Goal: Find specific page/section: Find specific page/section

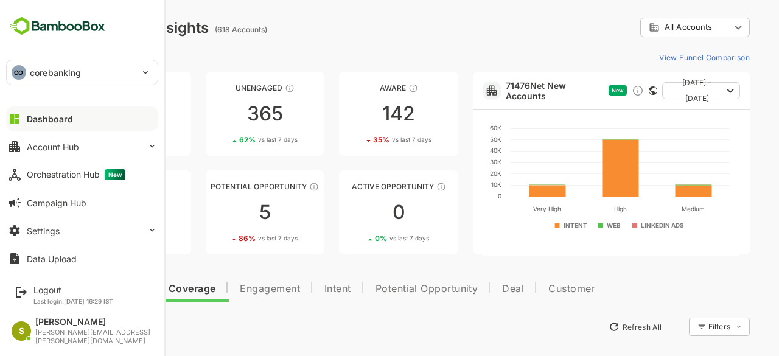
click at [91, 74] on div "CO corebanking" at bounding box center [75, 72] width 136 height 24
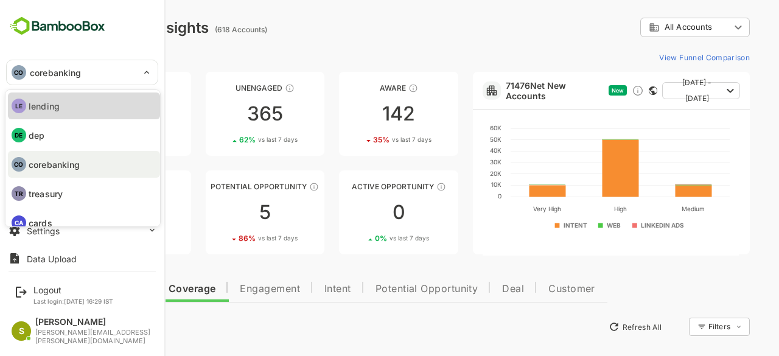
click at [86, 100] on li "LE lending" at bounding box center [84, 106] width 152 height 27
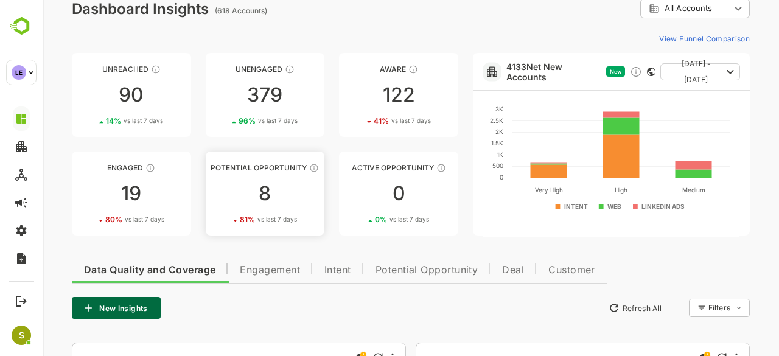
scroll to position [119, 0]
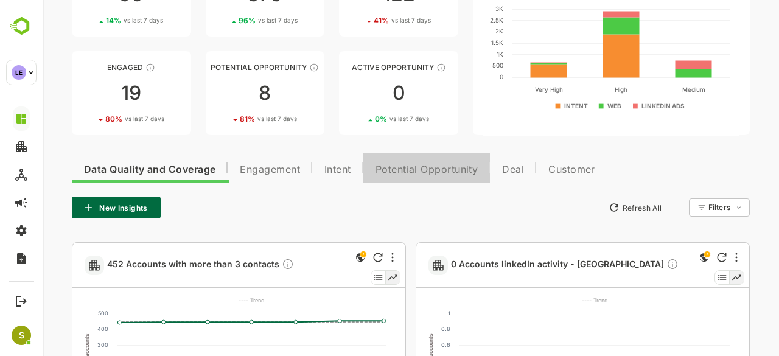
click at [421, 177] on button "Potential Opportunity" at bounding box center [426, 167] width 127 height 29
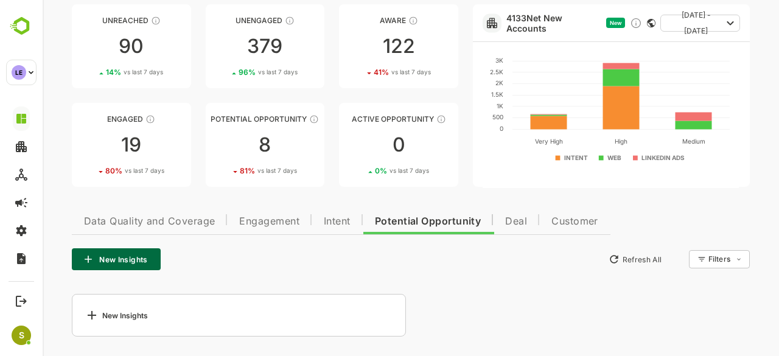
scroll to position [67, 0]
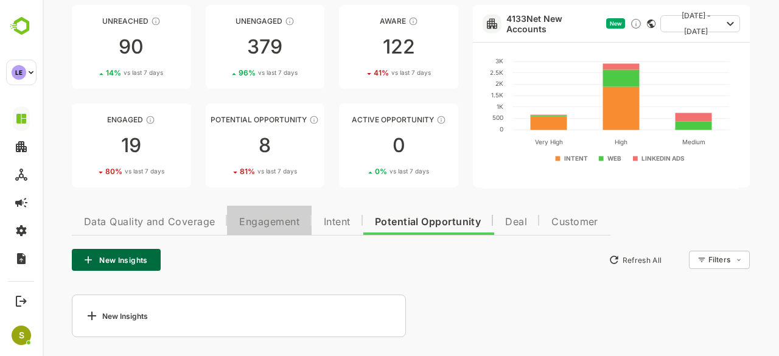
click at [234, 234] on button "Engagement" at bounding box center [269, 220] width 85 height 29
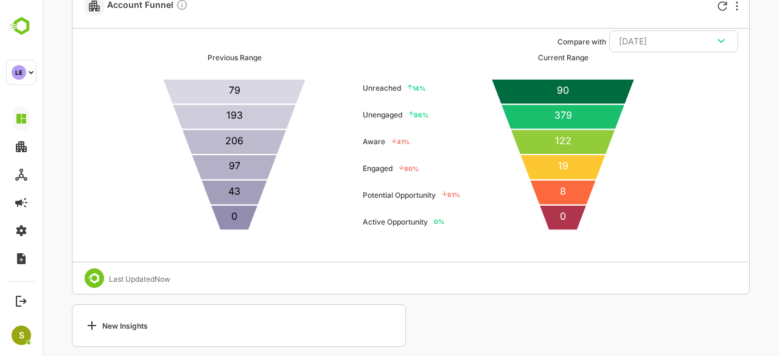
scroll to position [3375, 0]
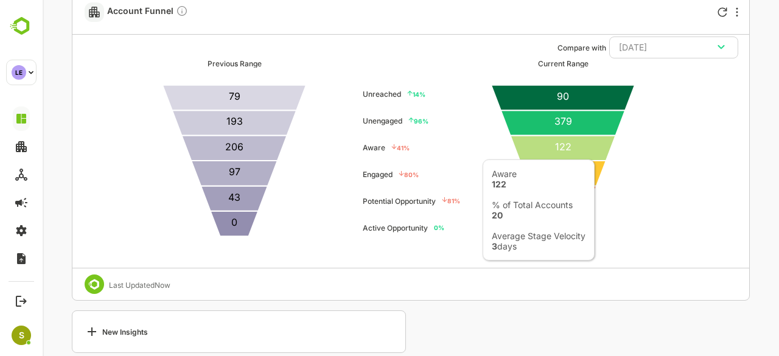
click at [595, 152] on icon at bounding box center [562, 148] width 105 height 25
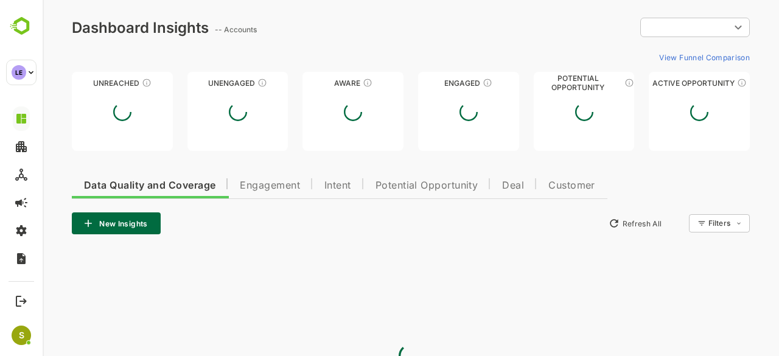
scroll to position [0, 0]
type input "**********"
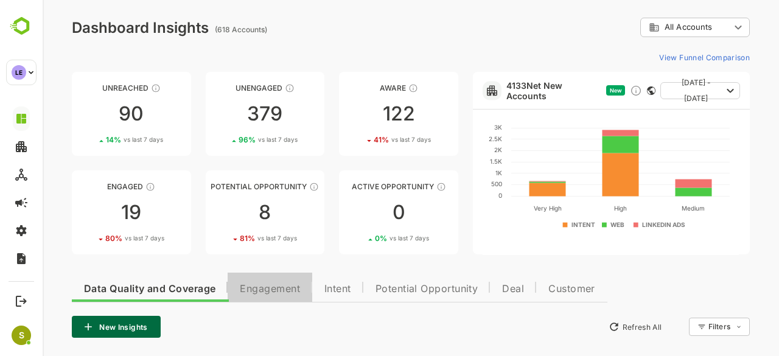
click at [262, 284] on span "Engagement" at bounding box center [270, 289] width 60 height 10
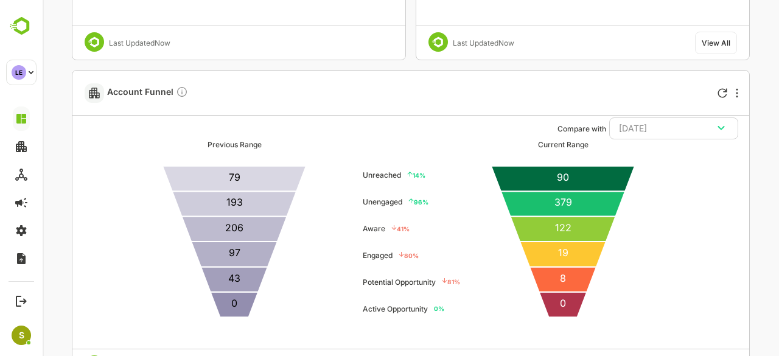
scroll to position [3295, 0]
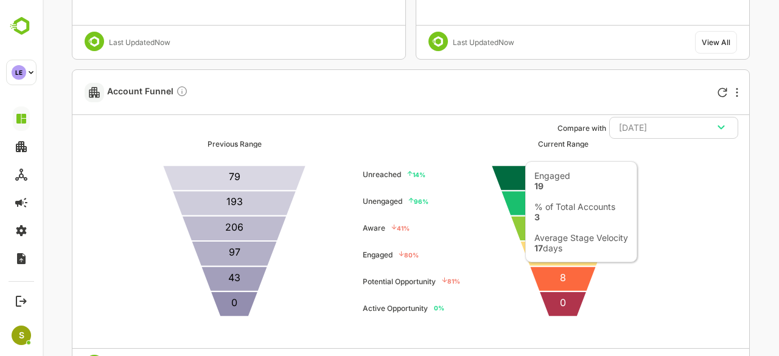
click at [535, 253] on icon at bounding box center [563, 253] width 86 height 25
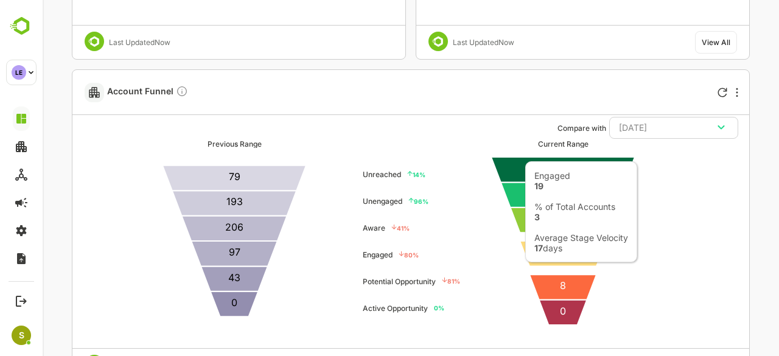
click at [535, 253] on icon at bounding box center [563, 253] width 86 height 25
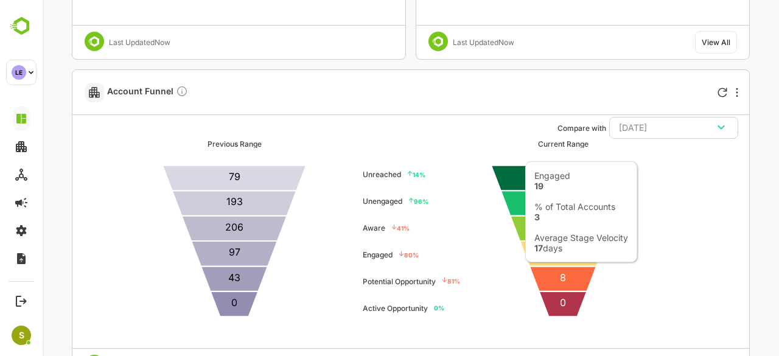
click at [535, 253] on icon at bounding box center [563, 253] width 86 height 25
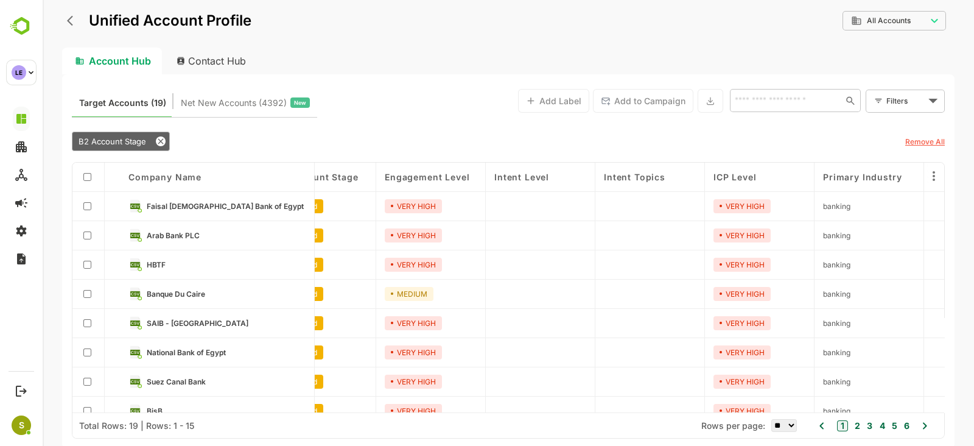
scroll to position [0, 48]
drag, startPoint x: 754, startPoint y: 1, endPoint x: 630, endPoint y: 46, distance: 132.1
click at [630, 46] on div "**********" at bounding box center [508, 29] width 892 height 38
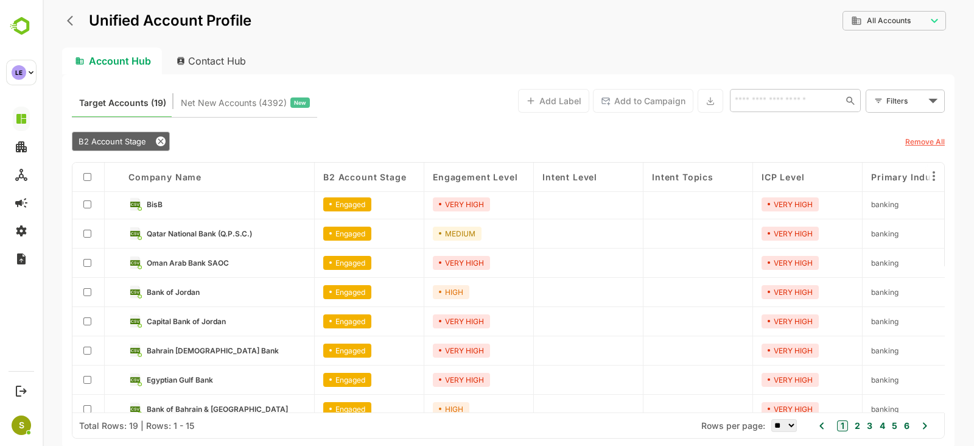
scroll to position [219, 0]
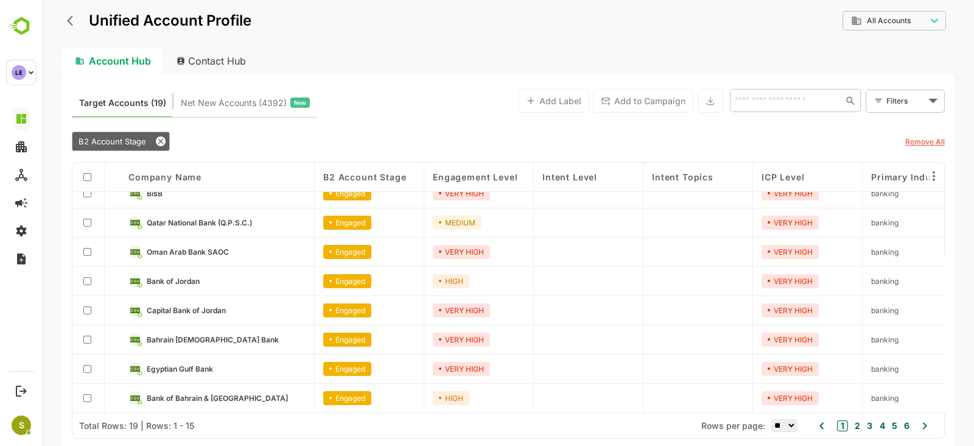
click at [779, 356] on select "** ** ** *** *** ****" at bounding box center [784, 425] width 26 height 13
select select "****"
click at [771, 356] on select "** ** ** *** *** ****" at bounding box center [784, 425] width 26 height 13
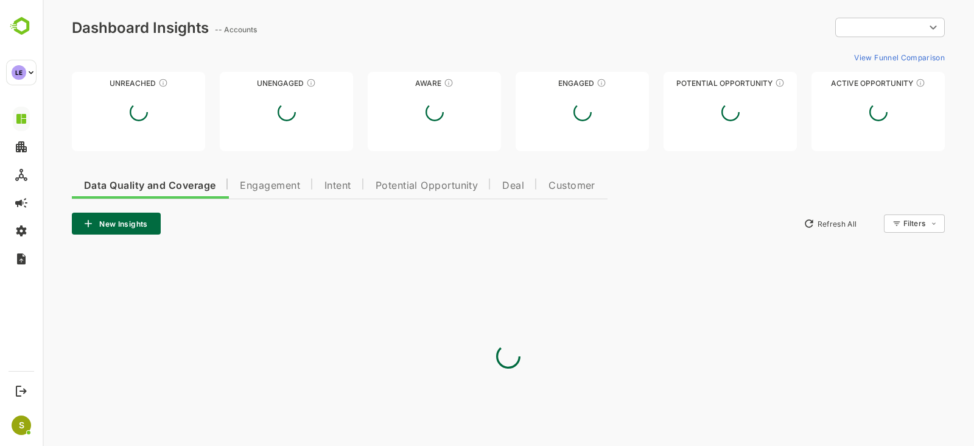
scroll to position [0, 0]
type input "**********"
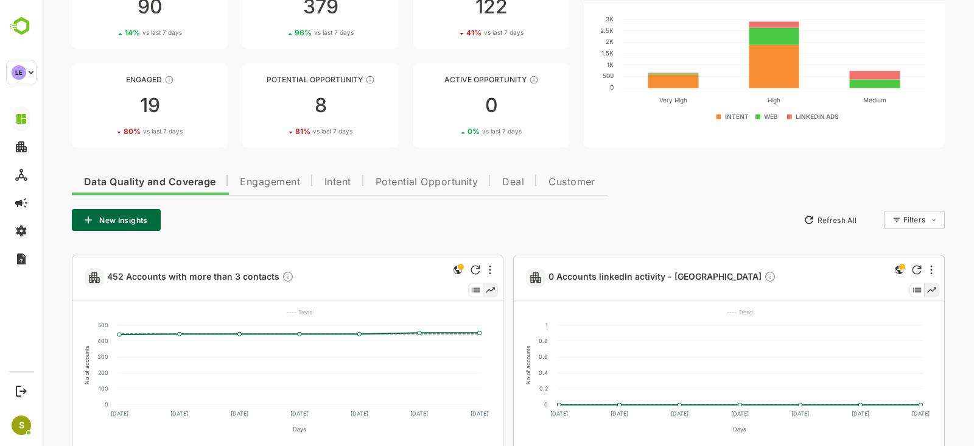
scroll to position [82, 0]
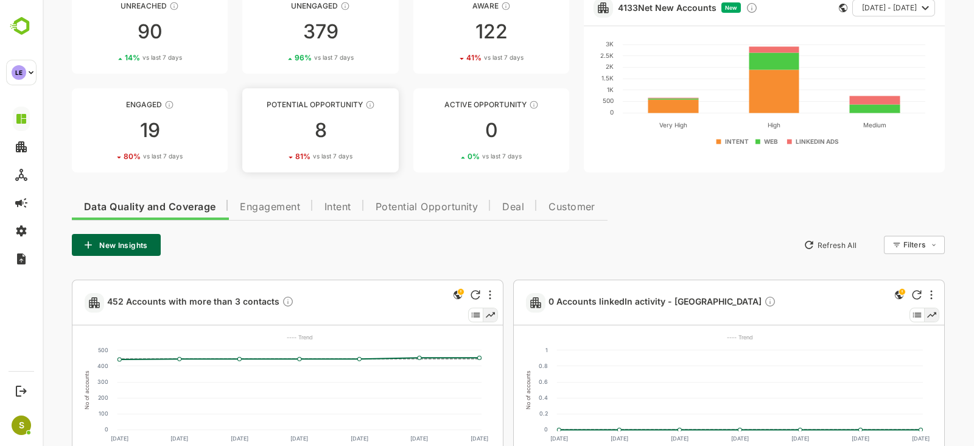
click at [293, 128] on div "8" at bounding box center [320, 130] width 156 height 19
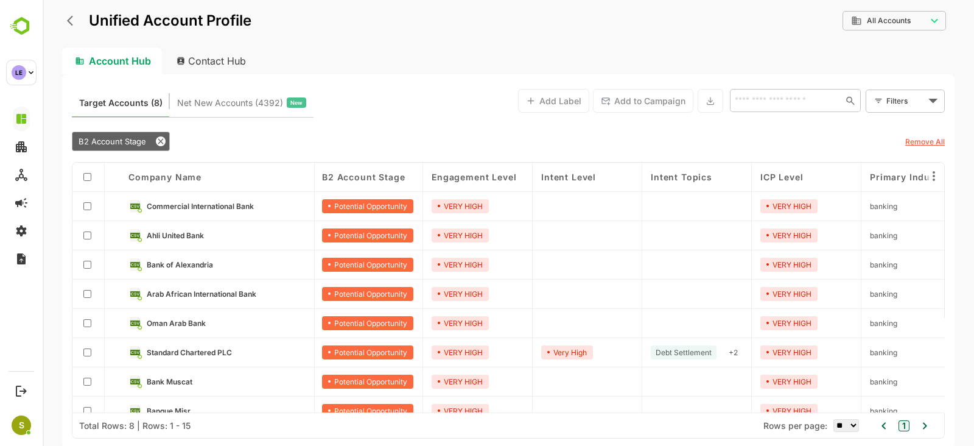
scroll to position [0, 0]
click at [240, 205] on span "Commercial International Bank" at bounding box center [200, 206] width 107 height 9
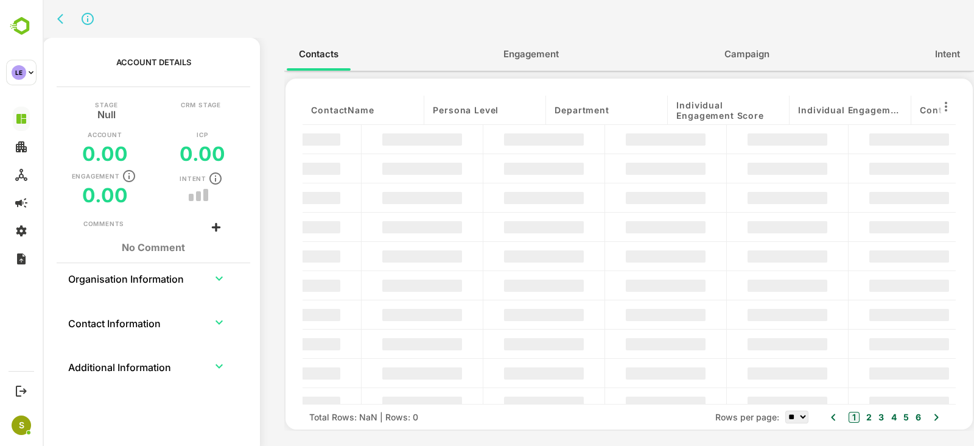
click at [240, 205] on div "Stage Null CRM Stage Account 0.00 ICP 0.00 Engagement 0.00 Intent" at bounding box center [153, 160] width 213 height 117
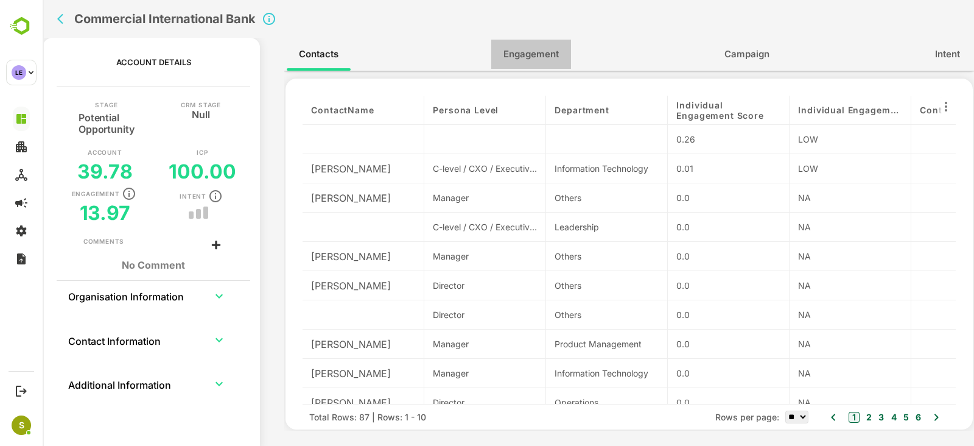
click at [524, 53] on span "Engagement" at bounding box center [530, 54] width 55 height 16
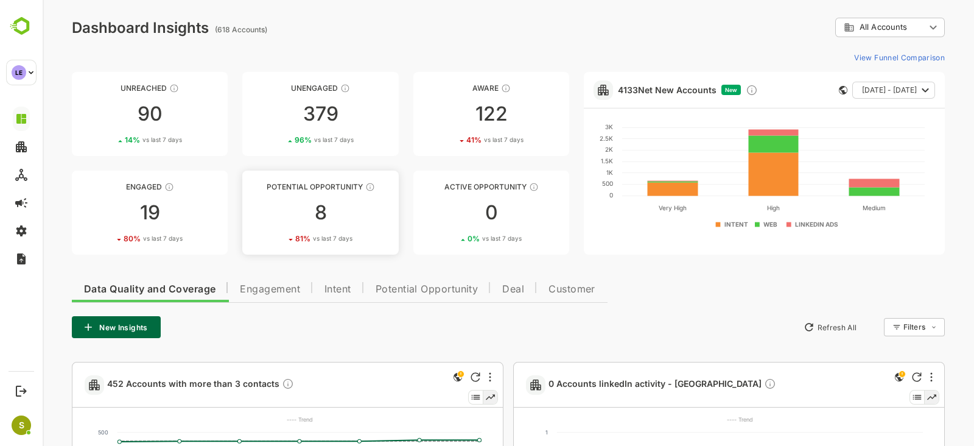
click at [343, 209] on div "8" at bounding box center [320, 212] width 156 height 19
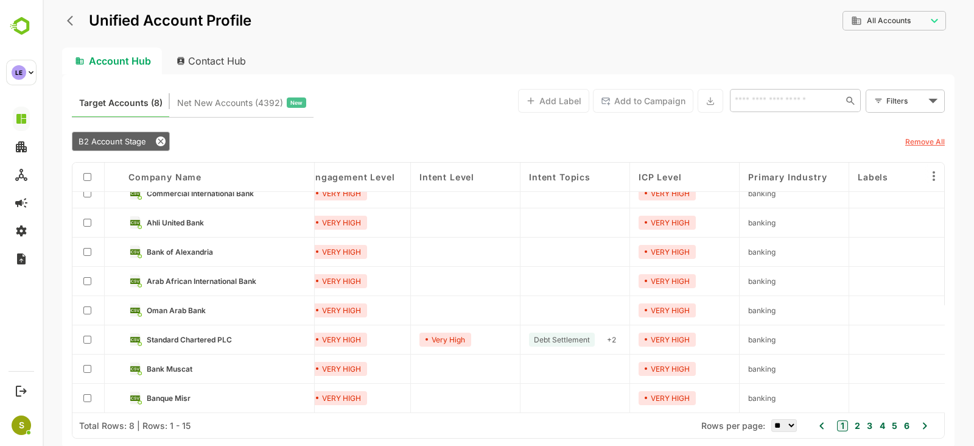
scroll to position [0, 123]
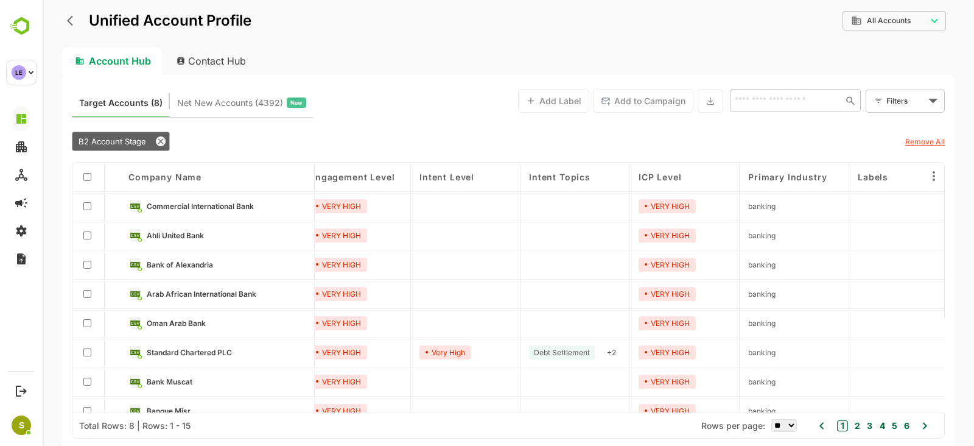
click at [654, 167] on div "ICP Level" at bounding box center [685, 177] width 110 height 29
click at [192, 218] on div "Commercial International Bank" at bounding box center [217, 206] width 195 height 29
click at [152, 208] on span "Commercial International Bank" at bounding box center [199, 206] width 107 height 9
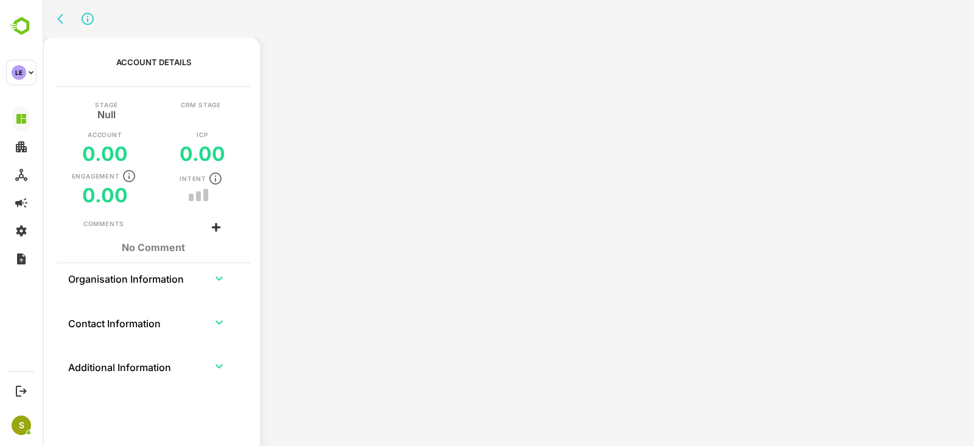
click at [152, 208] on div "Stage Null CRM Stage Account 0.00 ICP 0.00 Engagement 0.00 Intent" at bounding box center [153, 160] width 213 height 117
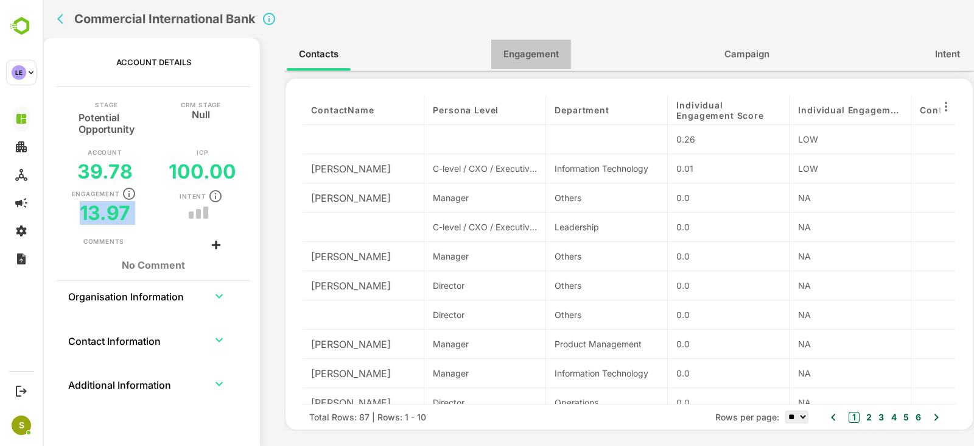
click at [527, 51] on span "Engagement" at bounding box center [530, 54] width 55 height 16
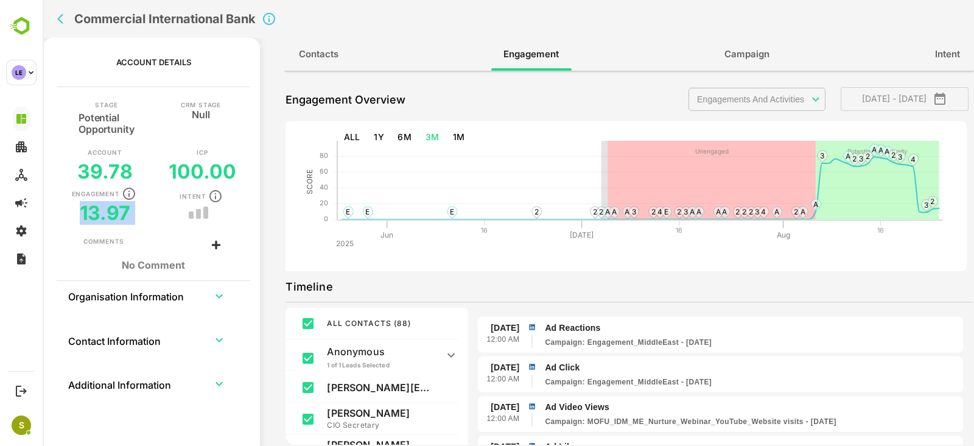
scroll to position [0, 0]
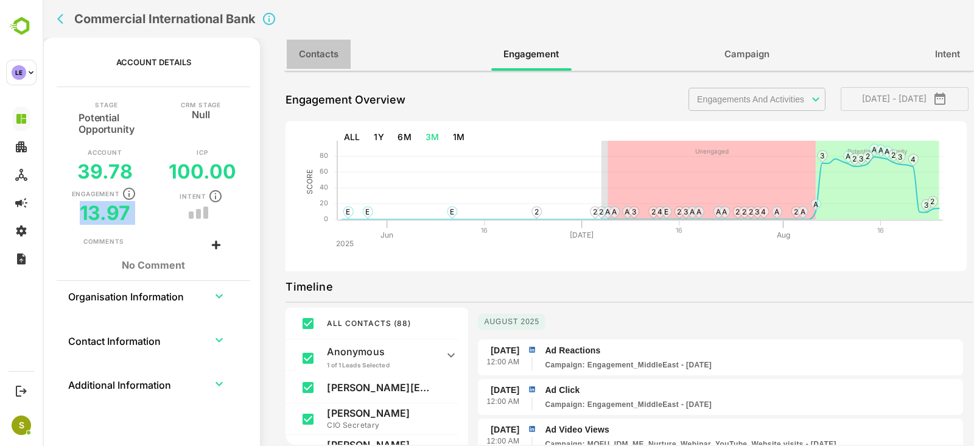
click at [326, 53] on span "Contacts" at bounding box center [319, 54] width 40 height 16
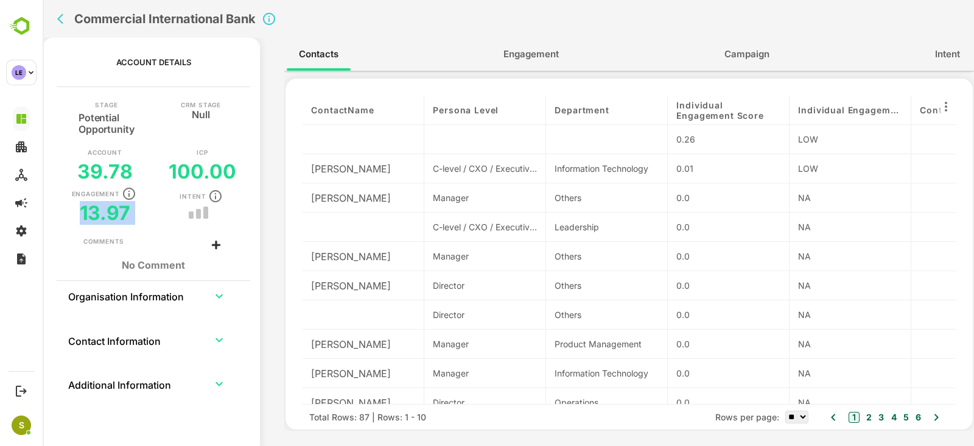
scroll to position [16, 0]
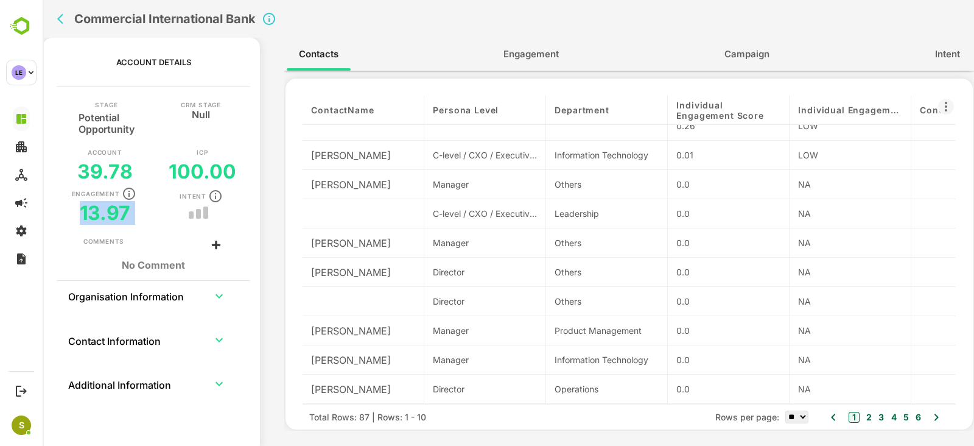
click at [779, 111] on icon at bounding box center [946, 106] width 15 height 15
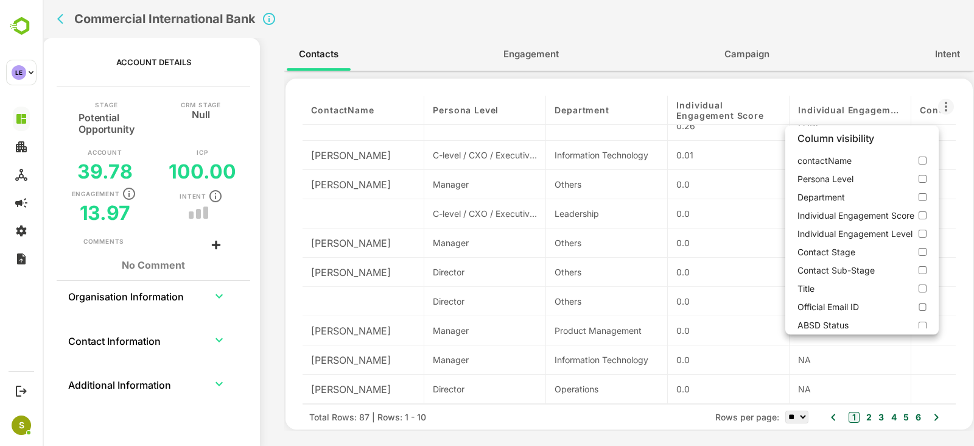
click at [779, 111] on div at bounding box center [508, 223] width 931 height 446
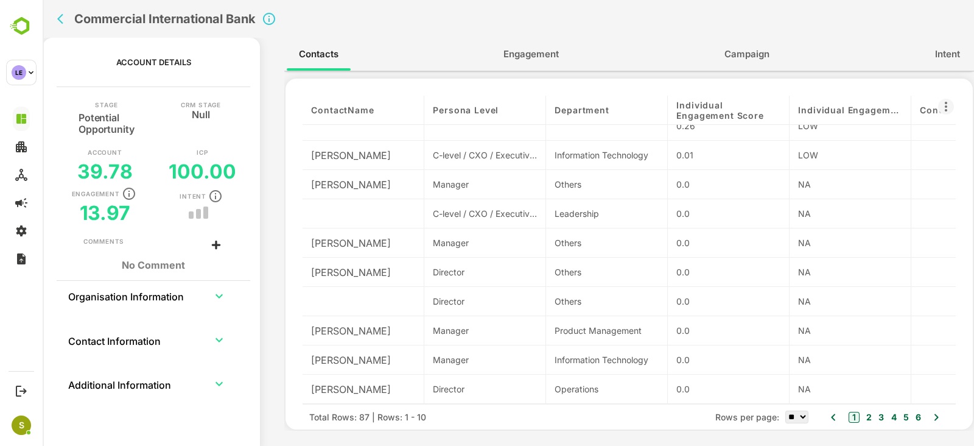
click at [779, 111] on icon at bounding box center [946, 106] width 15 height 15
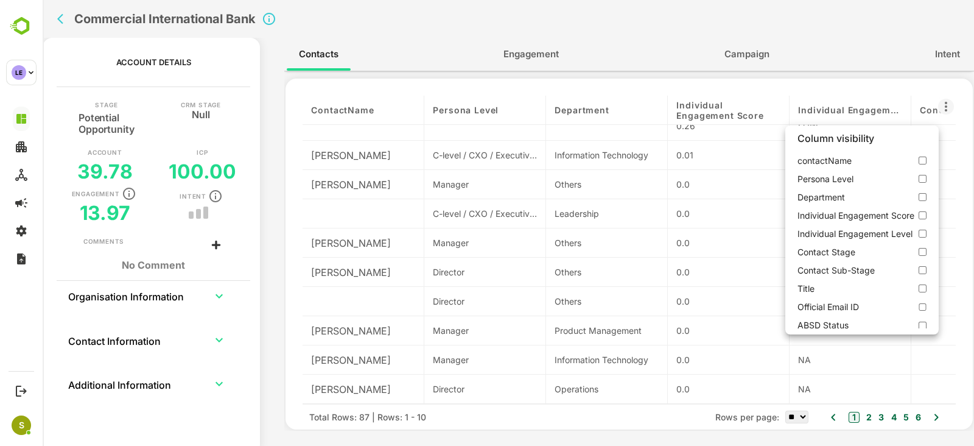
click at [779, 111] on div at bounding box center [508, 223] width 931 height 446
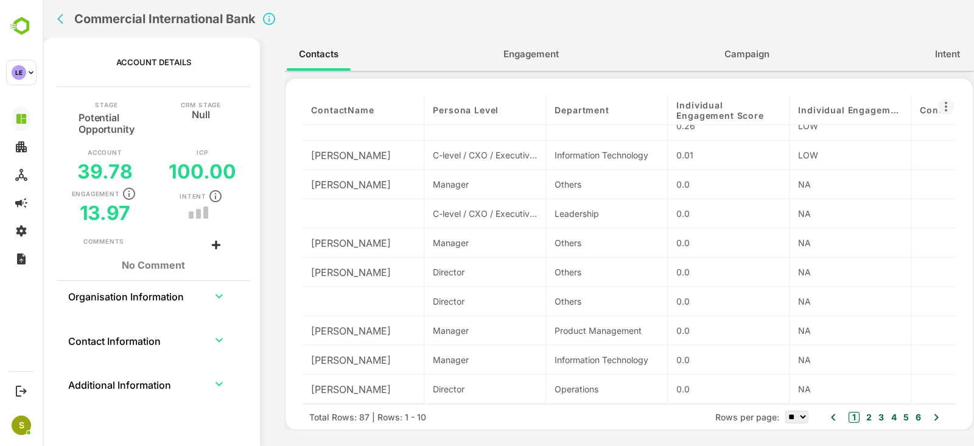
click at [779, 111] on icon at bounding box center [946, 106] width 15 height 15
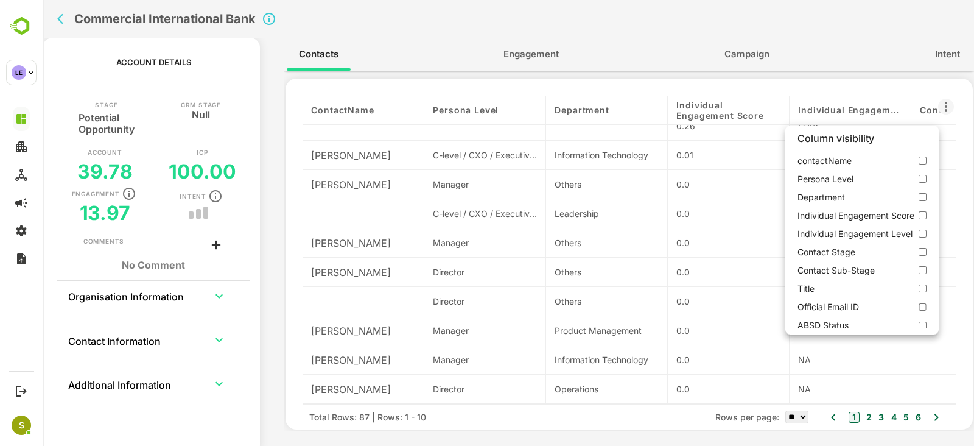
click at [779, 111] on div at bounding box center [508, 223] width 931 height 446
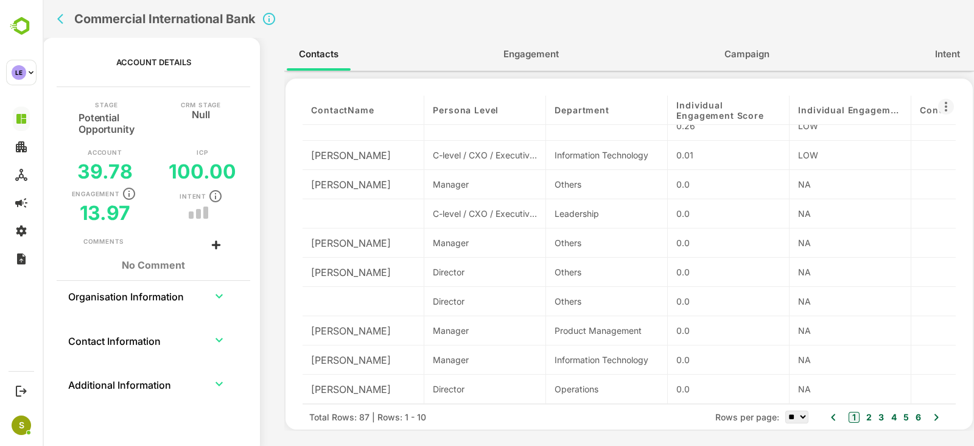
click at [779, 102] on icon at bounding box center [946, 106] width 15 height 15
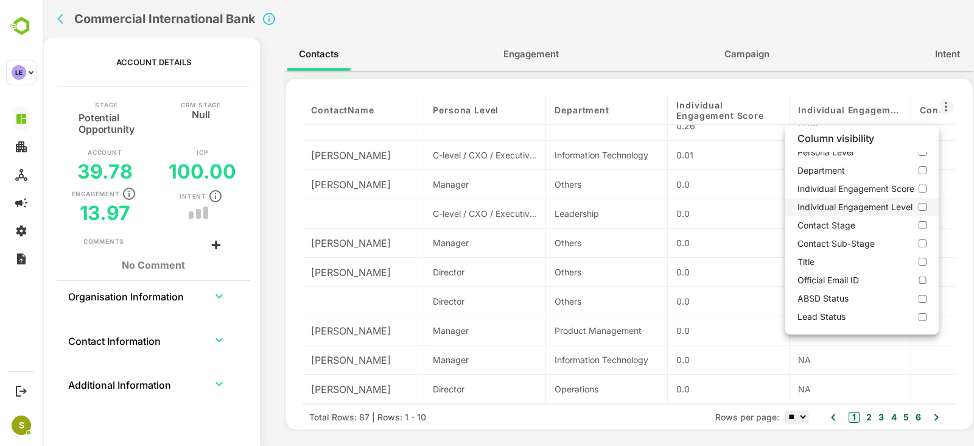
scroll to position [0, 0]
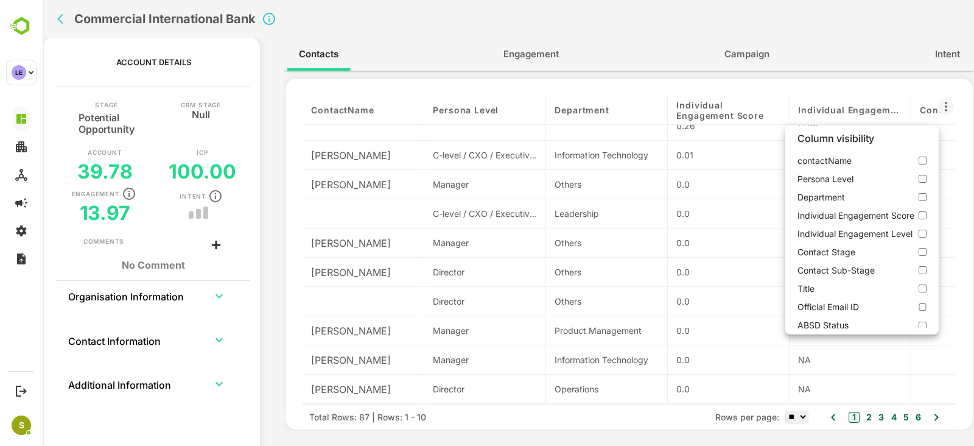
click at [517, 222] on div at bounding box center [508, 223] width 931 height 446
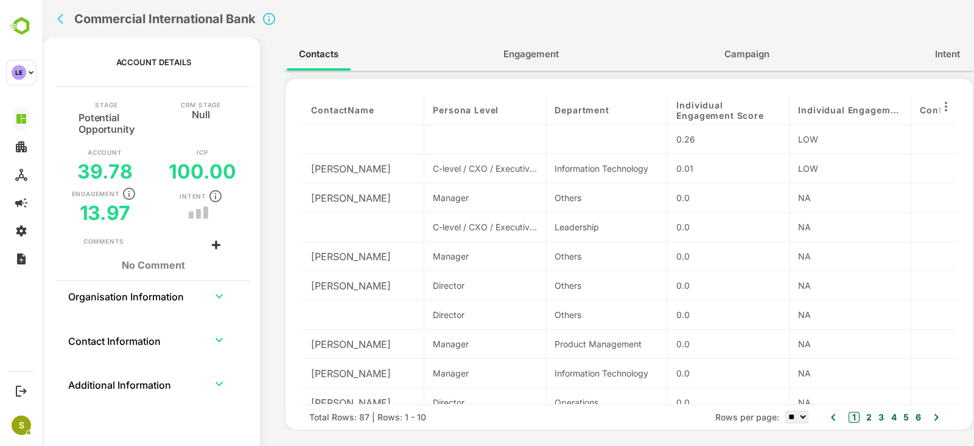
scroll to position [16, 0]
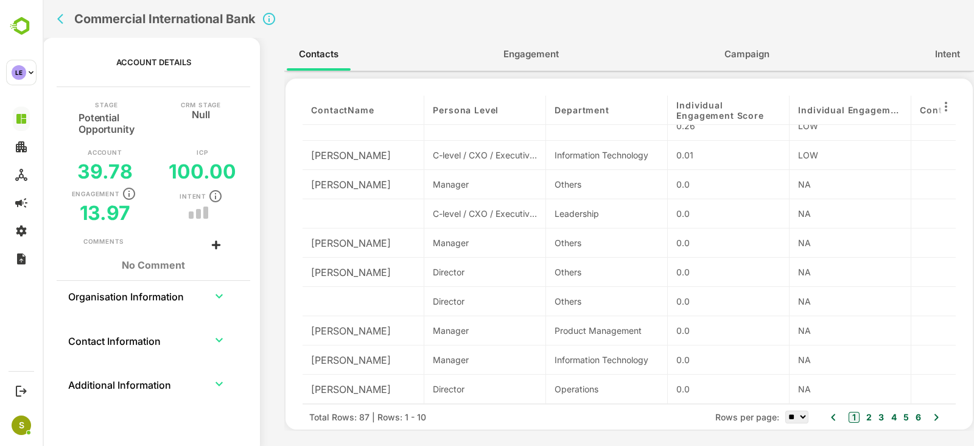
click at [779, 356] on select "** ** ** ***" at bounding box center [796, 416] width 23 height 13
select select "***"
click at [779, 356] on select "** ** ** ***" at bounding box center [796, 416] width 23 height 13
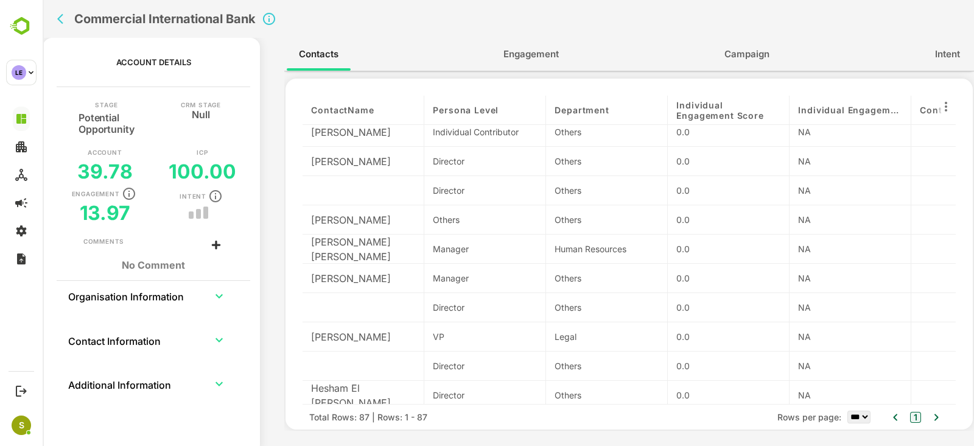
scroll to position [431, 0]
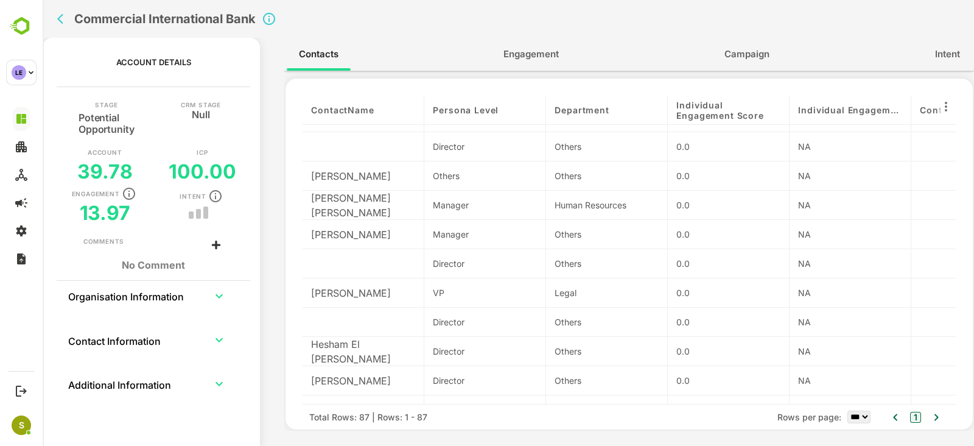
click at [582, 286] on div "Legal" at bounding box center [607, 292] width 104 height 13
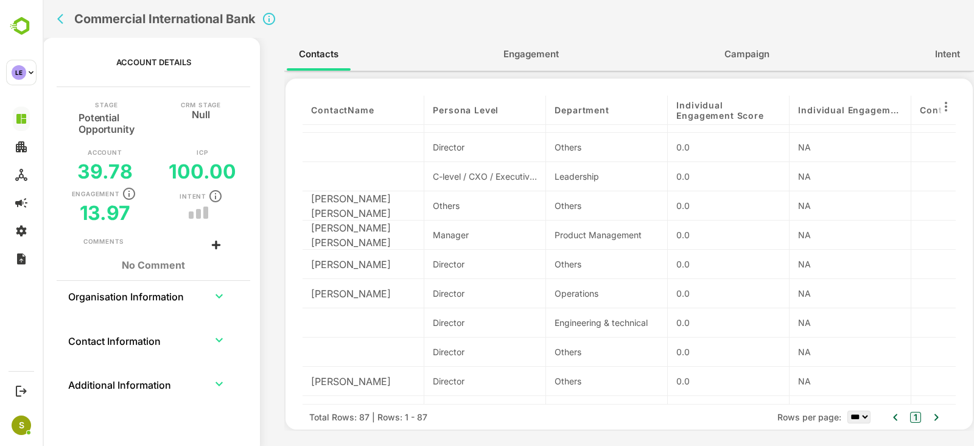
scroll to position [1715, 0]
click at [60, 14] on icon "back" at bounding box center [63, 19] width 12 height 12
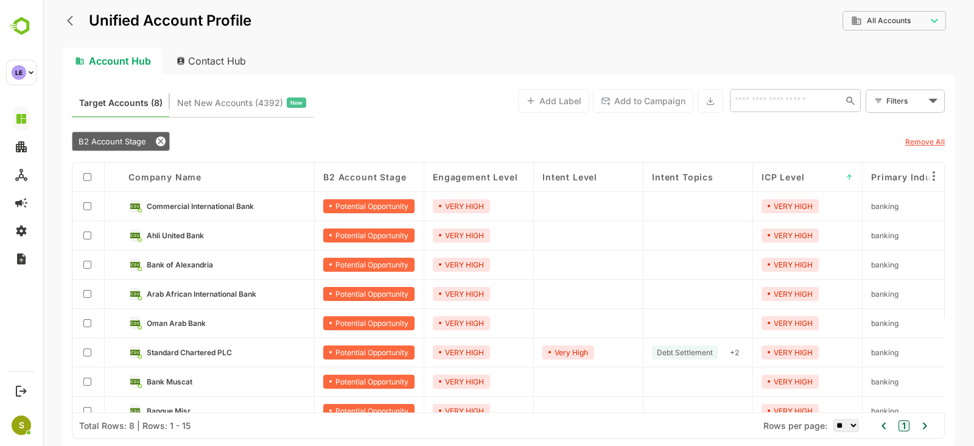
click at [60, 14] on div "**********" at bounding box center [508, 223] width 931 height 446
click at [76, 16] on icon "back" at bounding box center [73, 21] width 12 height 12
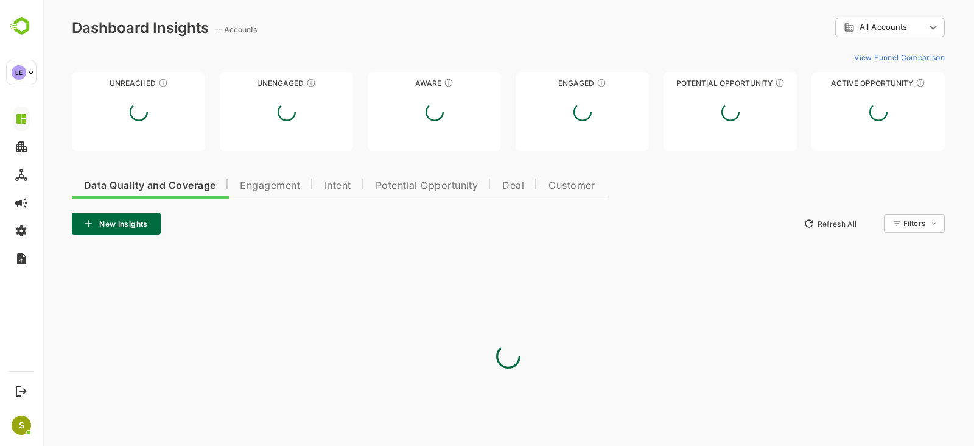
scroll to position [0, 0]
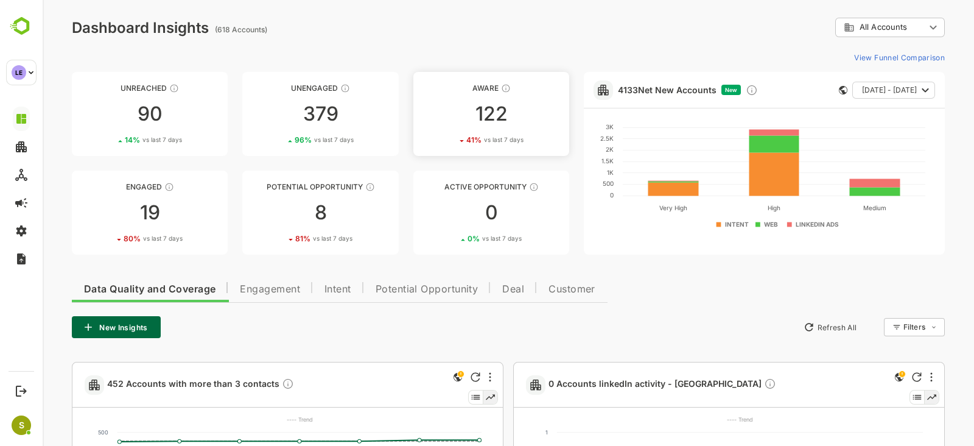
click at [479, 111] on div "122" at bounding box center [491, 113] width 156 height 19
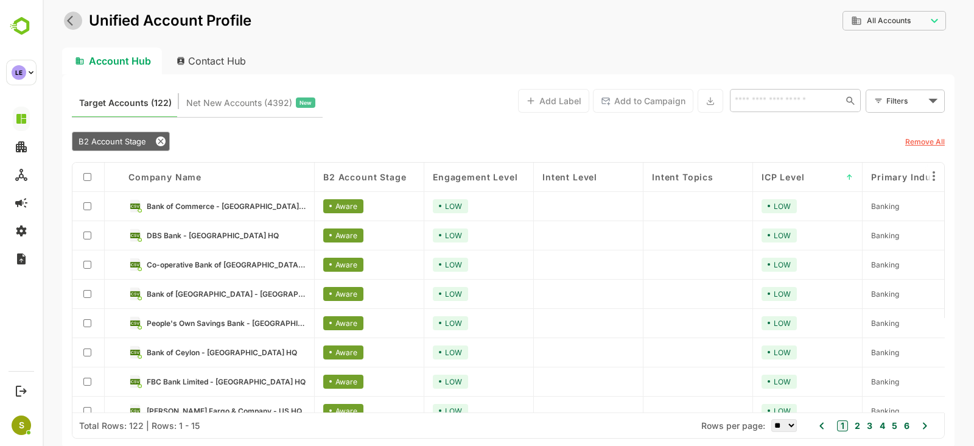
click at [70, 26] on icon "back" at bounding box center [73, 21] width 12 height 12
